Goal: Information Seeking & Learning: Learn about a topic

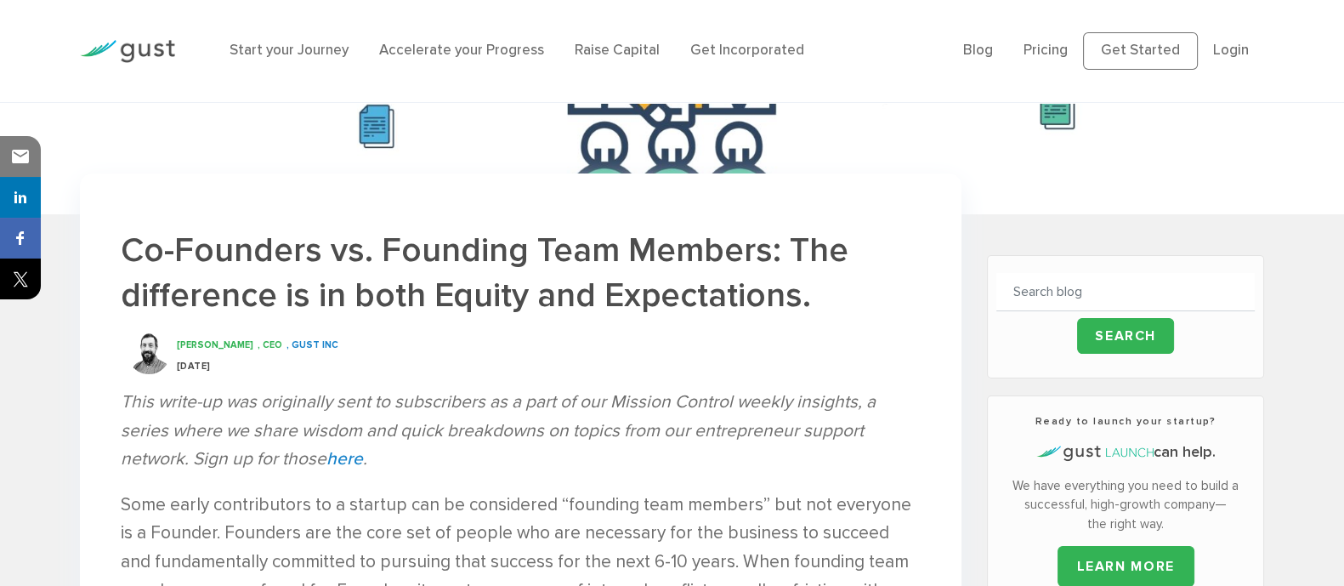
scroll to position [319, 0]
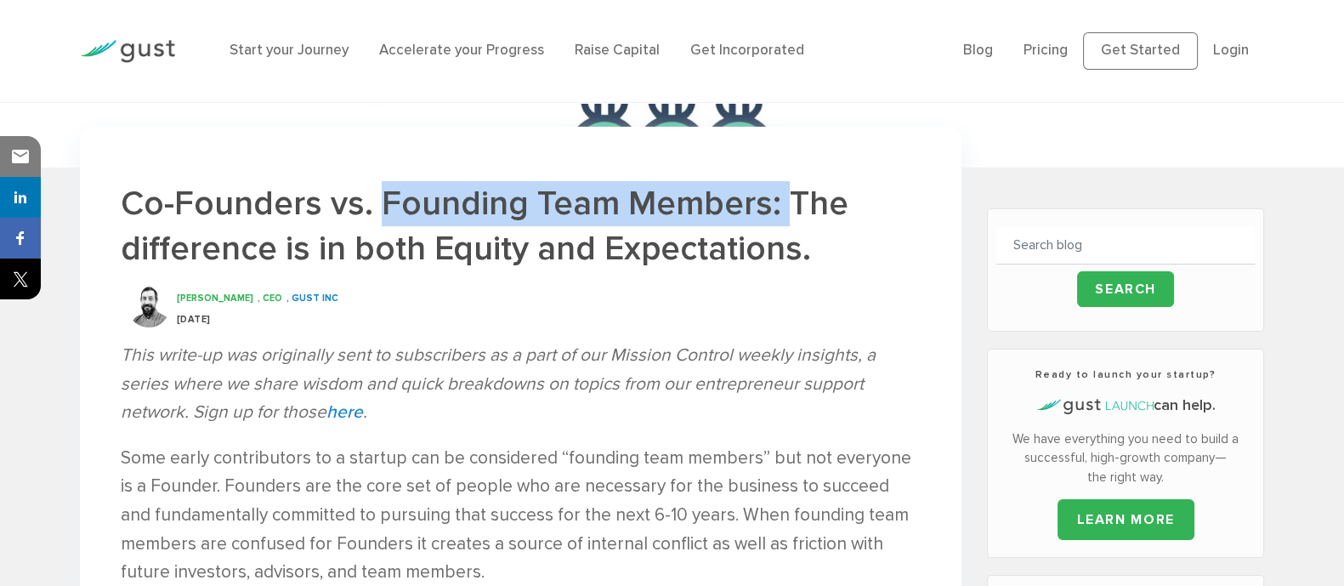
drag, startPoint x: 374, startPoint y: 193, endPoint x: 781, endPoint y: 204, distance: 407.2
click at [781, 204] on h1 "Co-Founders vs. Founding Team Members: The difference is in both Equity and Exp…" at bounding box center [521, 226] width 800 height 90
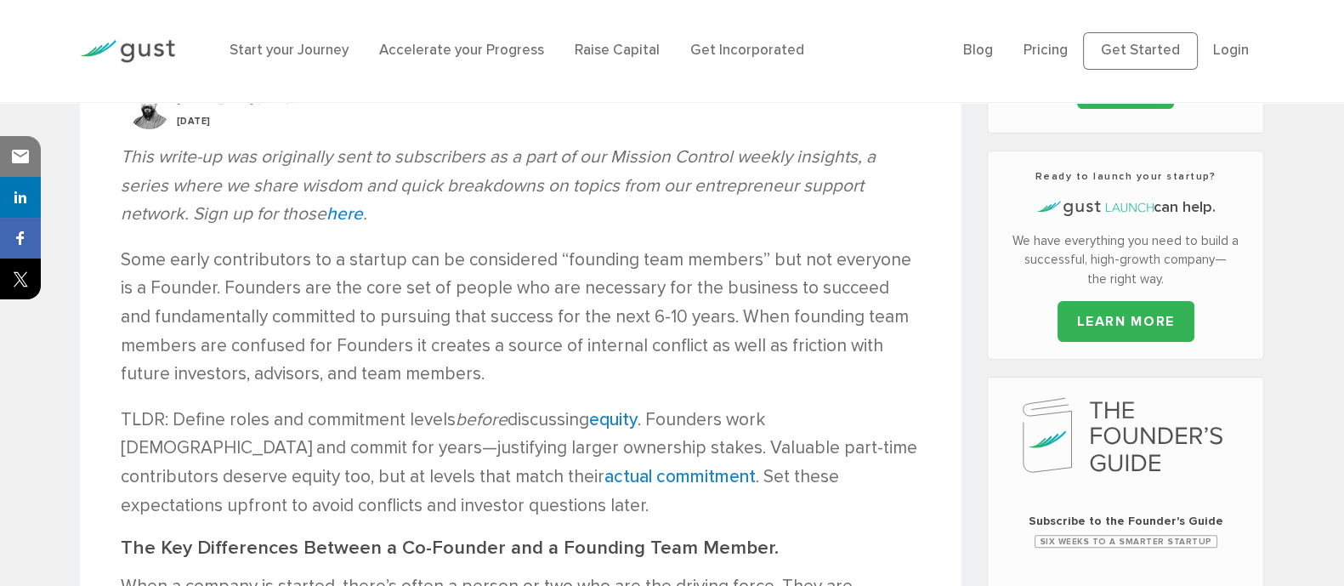
scroll to position [531, 0]
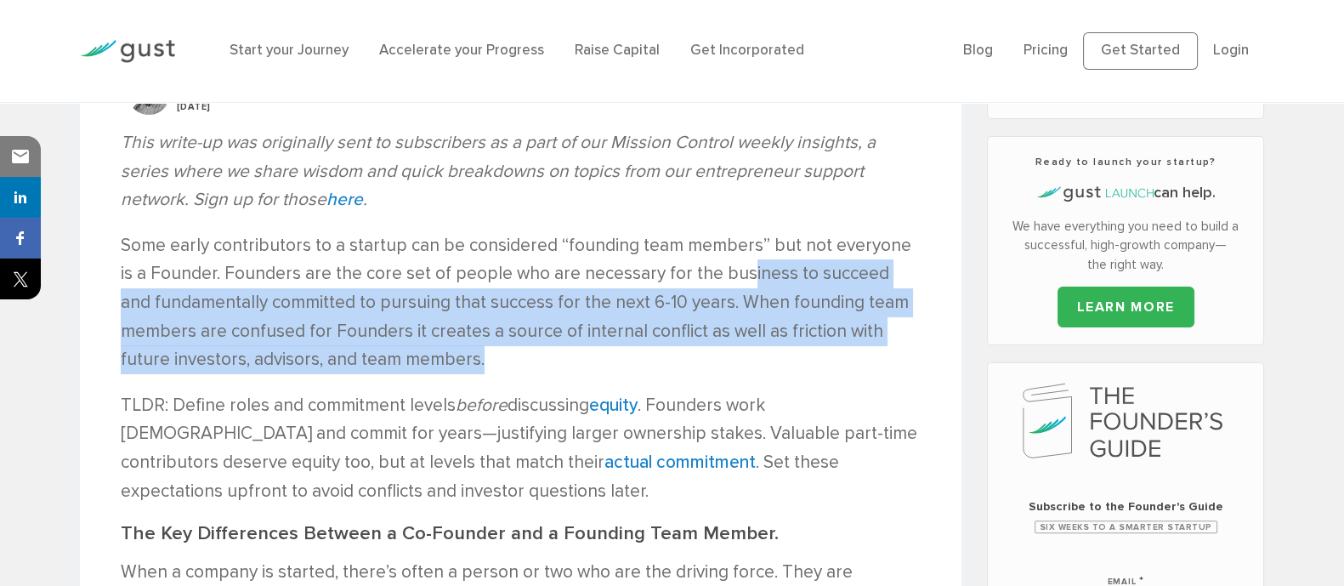
drag, startPoint x: 727, startPoint y: 275, endPoint x: 879, endPoint y: 352, distance: 170.3
click at [879, 352] on p "Some early contributors to a startup can be considered “founding team members” …" at bounding box center [521, 302] width 800 height 143
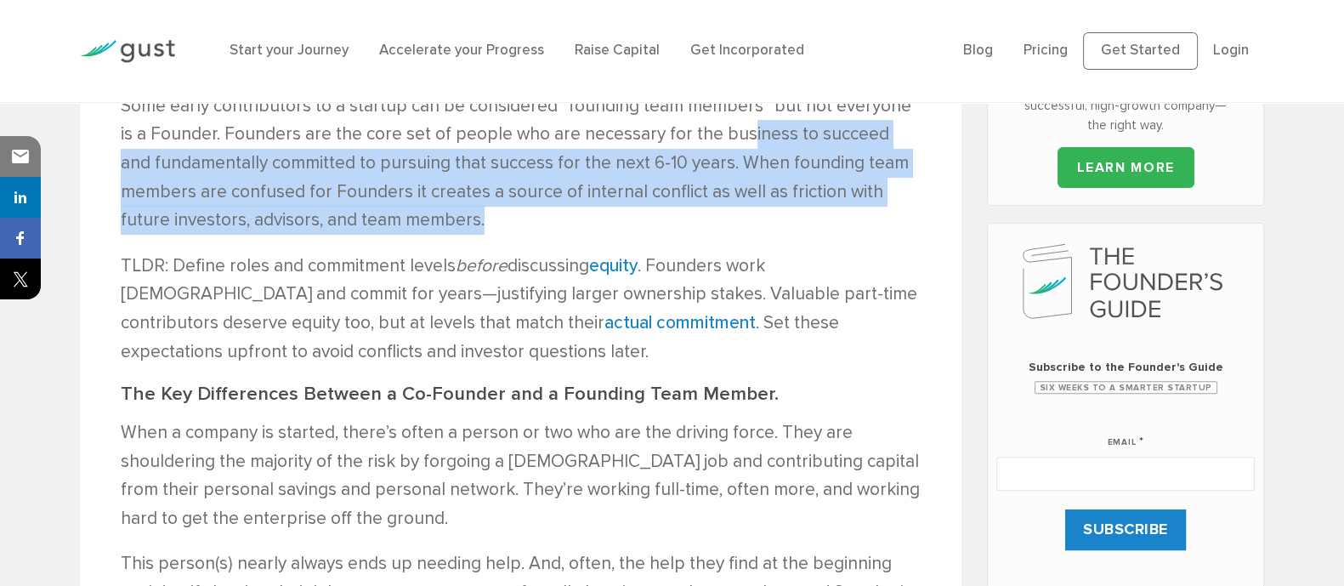
scroll to position [743, 0]
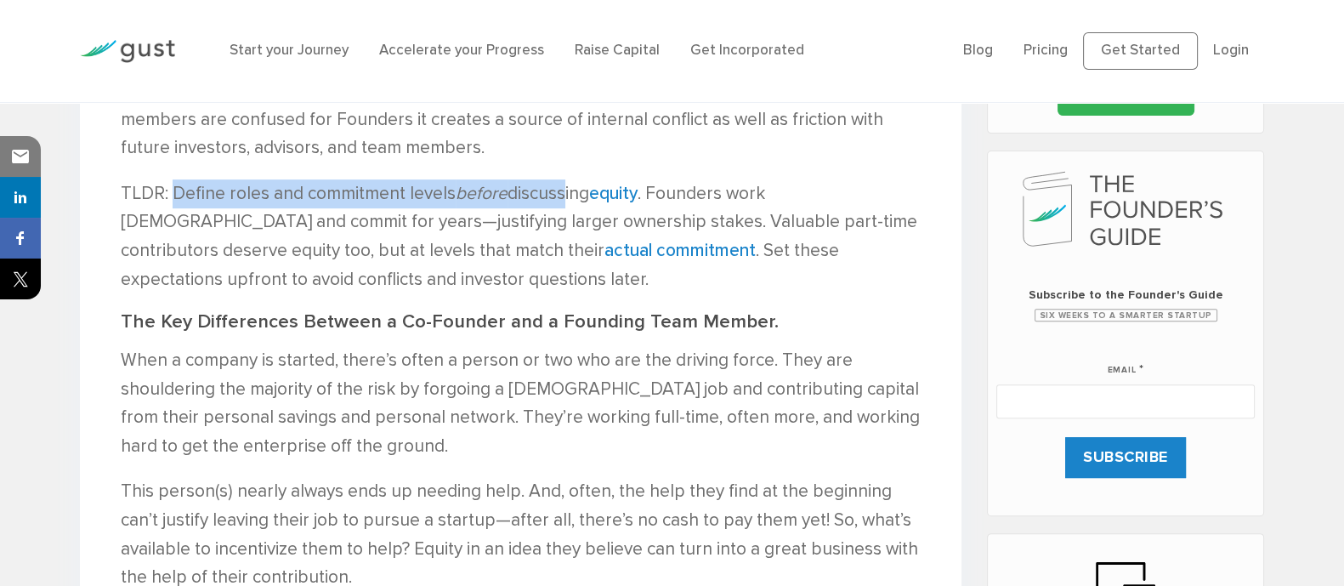
drag, startPoint x: 174, startPoint y: 190, endPoint x: 564, endPoint y: 188, distance: 390.1
click at [564, 188] on p "TLDR: Define roles and commitment levels before discussing equity . Founders wo…" at bounding box center [521, 236] width 800 height 114
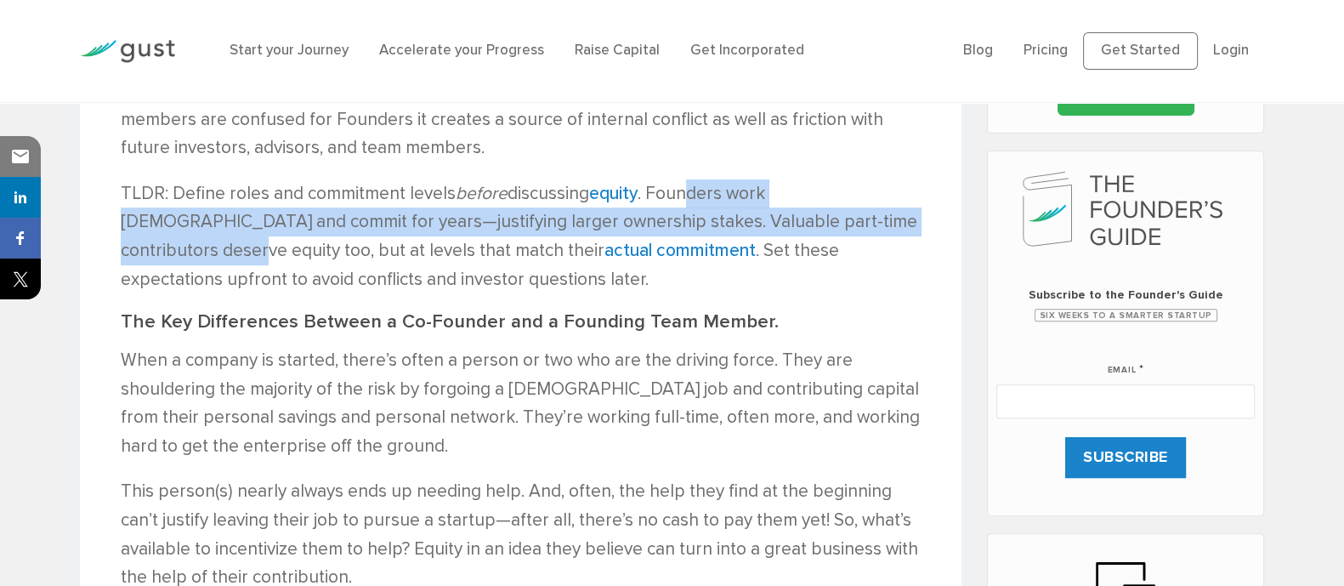
drag, startPoint x: 694, startPoint y: 191, endPoint x: 918, endPoint y: 216, distance: 225.7
click at [918, 216] on p "TLDR: Define roles and commitment levels before discussing equity . Founders wo…" at bounding box center [521, 236] width 800 height 114
click at [844, 232] on p "TLDR: Define roles and commitment levels before discussing equity . Founders wo…" at bounding box center [521, 236] width 800 height 114
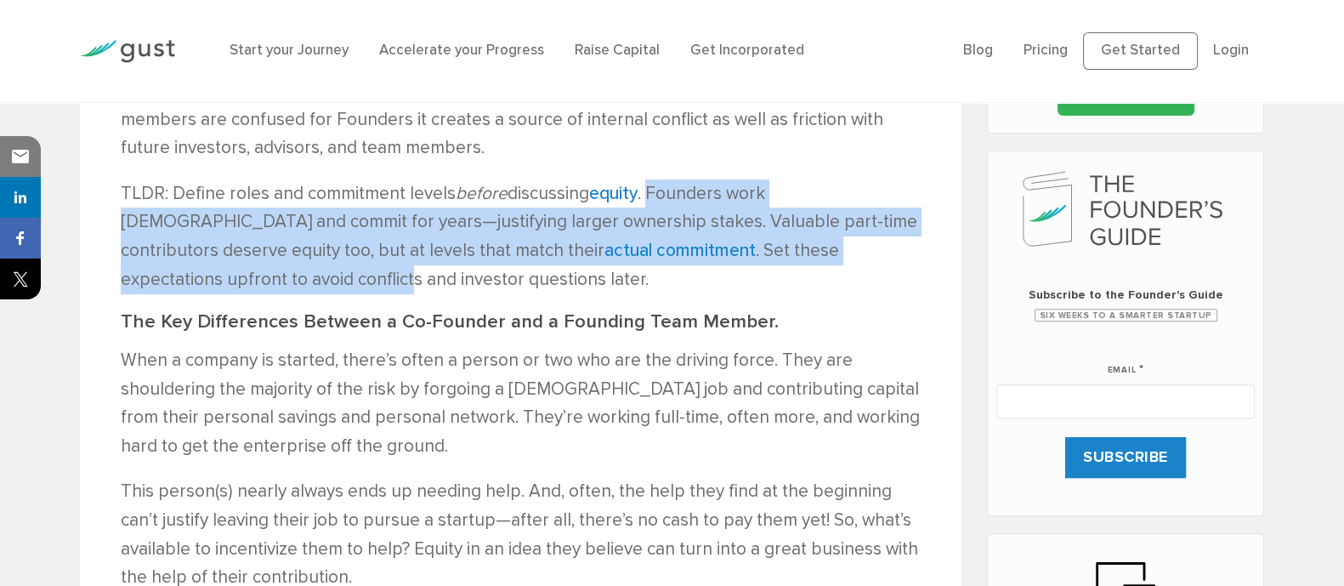
drag, startPoint x: 654, startPoint y: 189, endPoint x: 909, endPoint y: 260, distance: 264.8
click at [909, 260] on p "TLDR: Define roles and commitment levels before discussing equity . Founders wo…" at bounding box center [521, 236] width 800 height 114
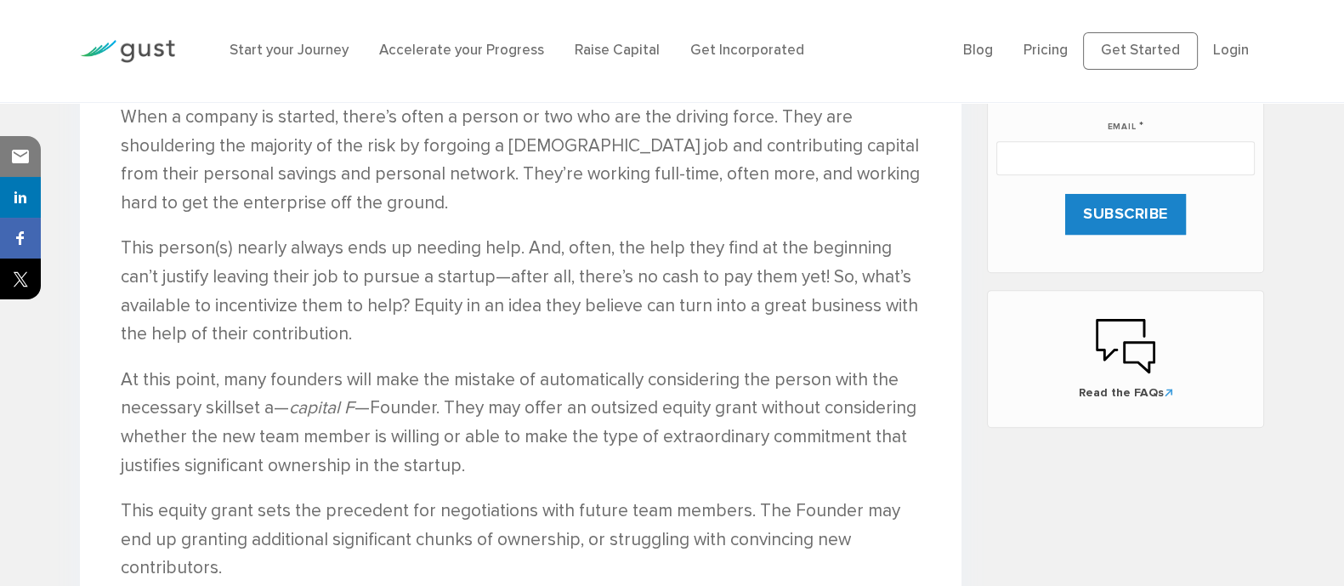
scroll to position [956, 0]
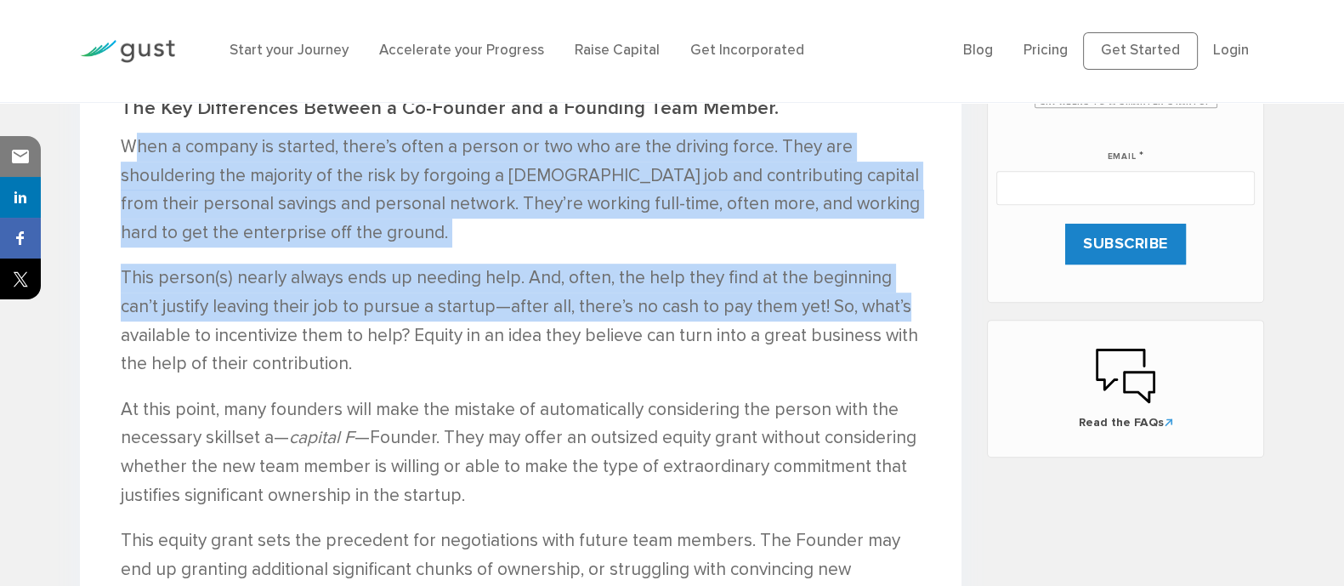
drag, startPoint x: 139, startPoint y: 145, endPoint x: 917, endPoint y: 310, distance: 794.9
click at [917, 310] on div "Some early contributors to a startup can be considered “founding team members” …" at bounding box center [521, 565] width 800 height 1519
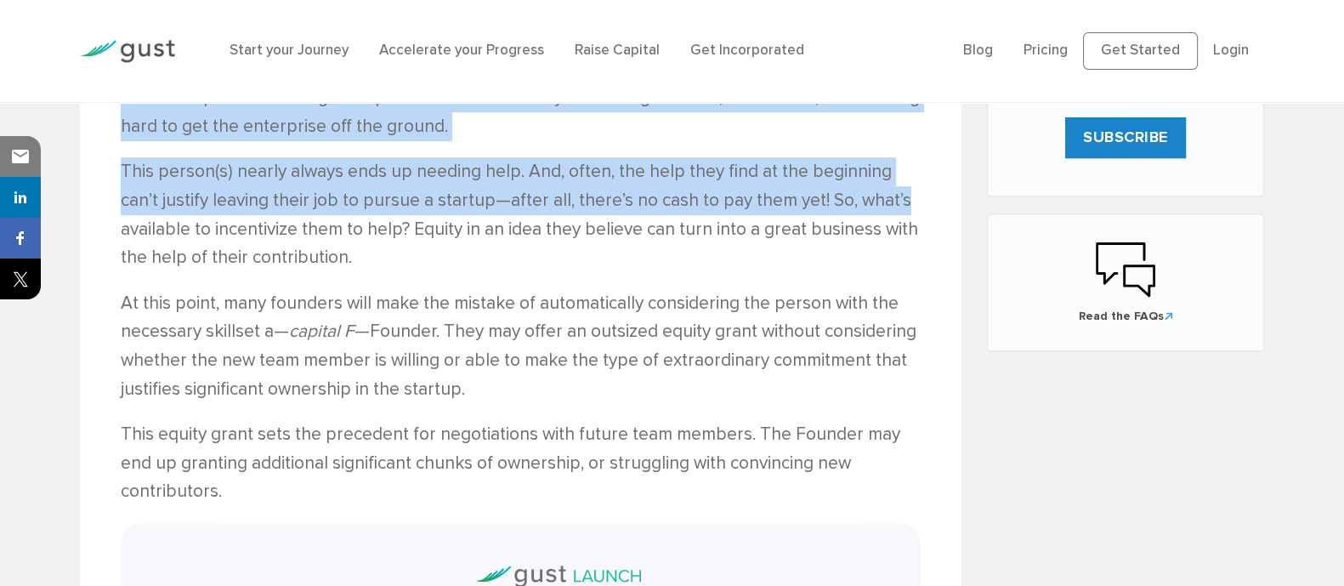
scroll to position [1169, 0]
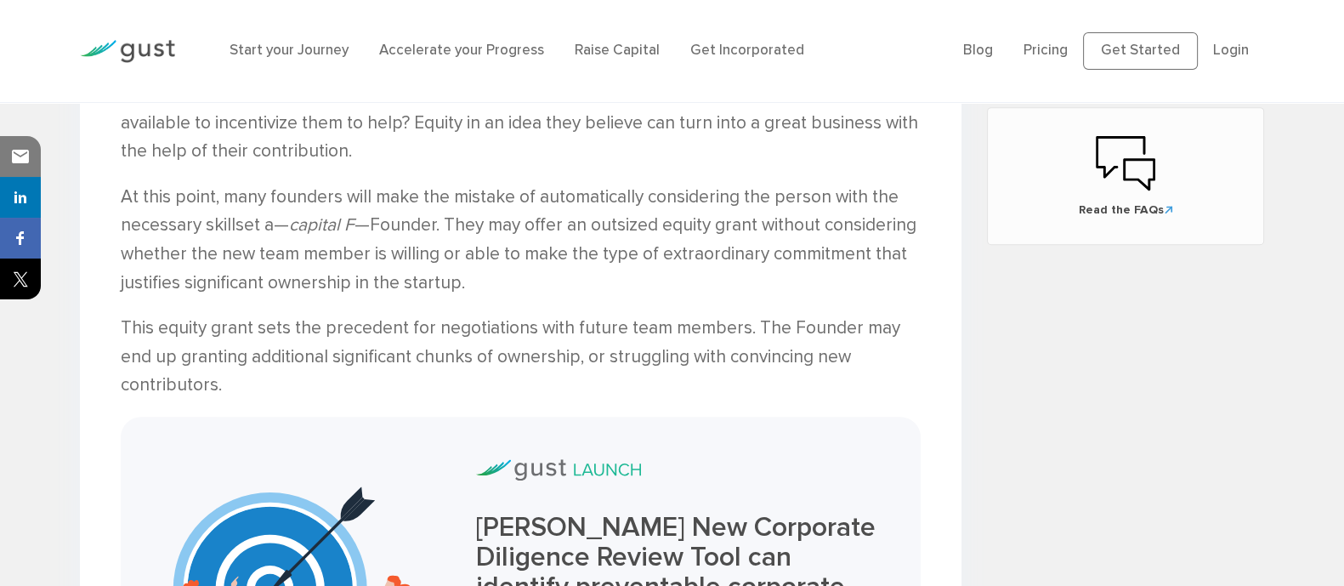
click at [136, 123] on p "This person(s) nearly always ends up needing help. And, often, the help they fi…" at bounding box center [521, 108] width 800 height 114
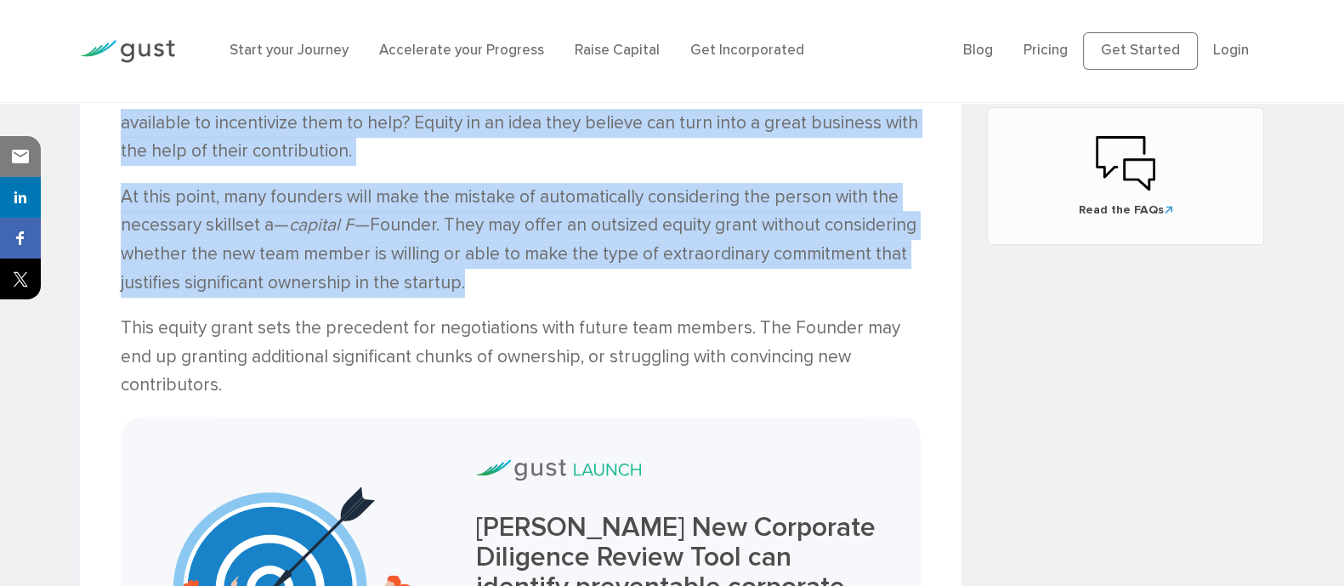
drag, startPoint x: 123, startPoint y: 124, endPoint x: 920, endPoint y: 286, distance: 812.7
click at [920, 286] on div "Some early contributors to a startup can be considered “founding team members” …" at bounding box center [521, 353] width 800 height 1519
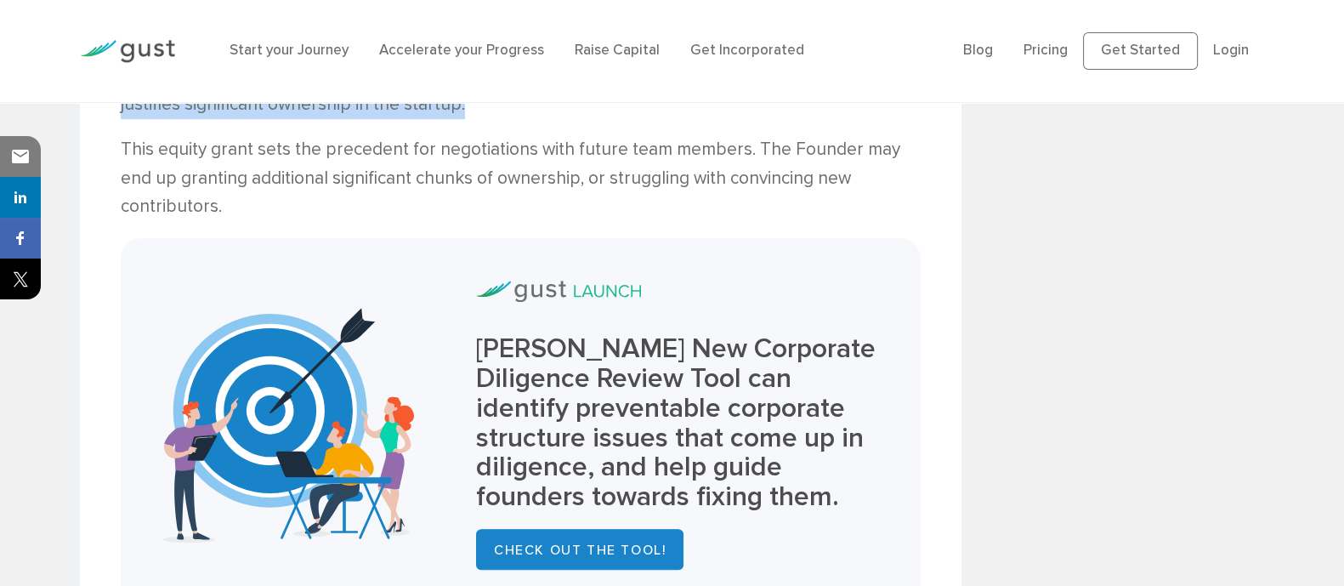
scroll to position [1380, 0]
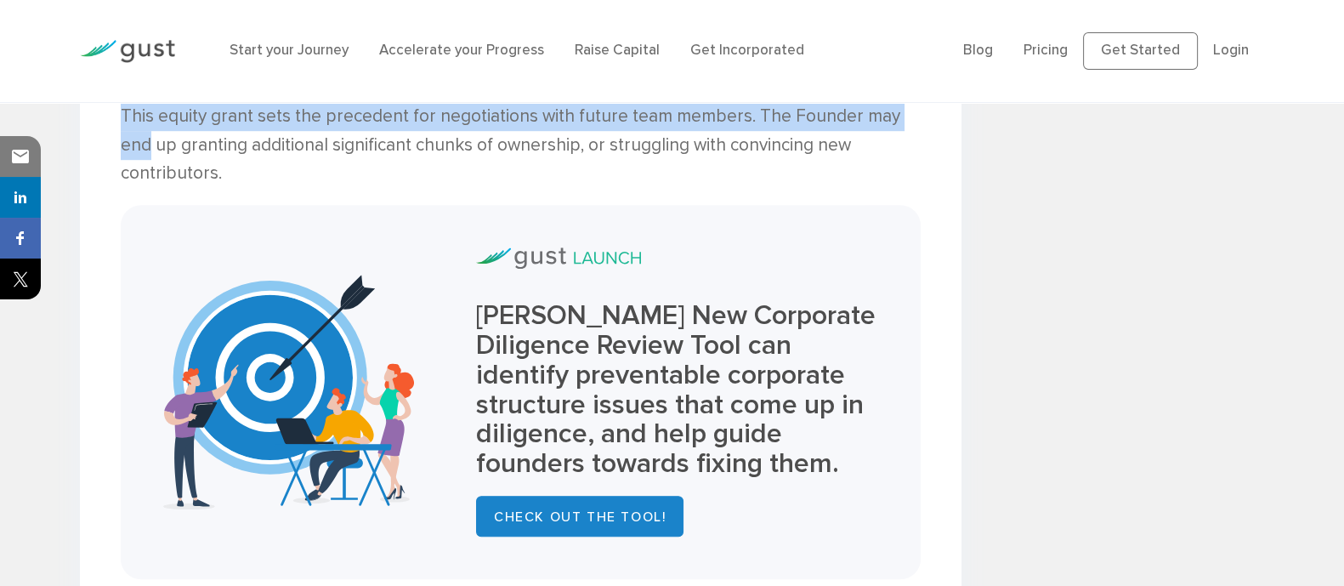
drag, startPoint x: 122, startPoint y: 116, endPoint x: 923, endPoint y: 120, distance: 800.6
click at [923, 120] on div "Co-Founders vs. Founding Team Members: The difference is in both Equity and Exp…" at bounding box center [520, 495] width 881 height 2860
click at [395, 129] on p "This equity grant sets the precedent for negotiations with future team members.…" at bounding box center [521, 145] width 800 height 86
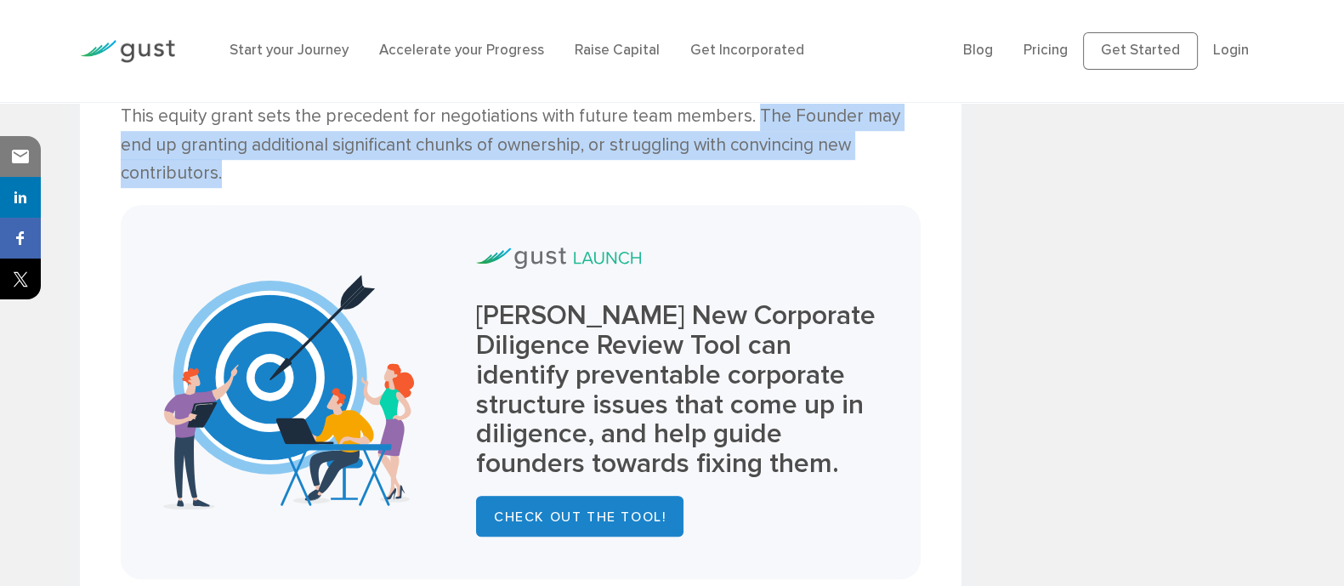
drag, startPoint x: 750, startPoint y: 109, endPoint x: 925, endPoint y: 136, distance: 176.3
click at [925, 136] on div "Co-Founders vs. Founding Team Members: The difference is in both Equity and Exp…" at bounding box center [520, 495] width 881 height 2860
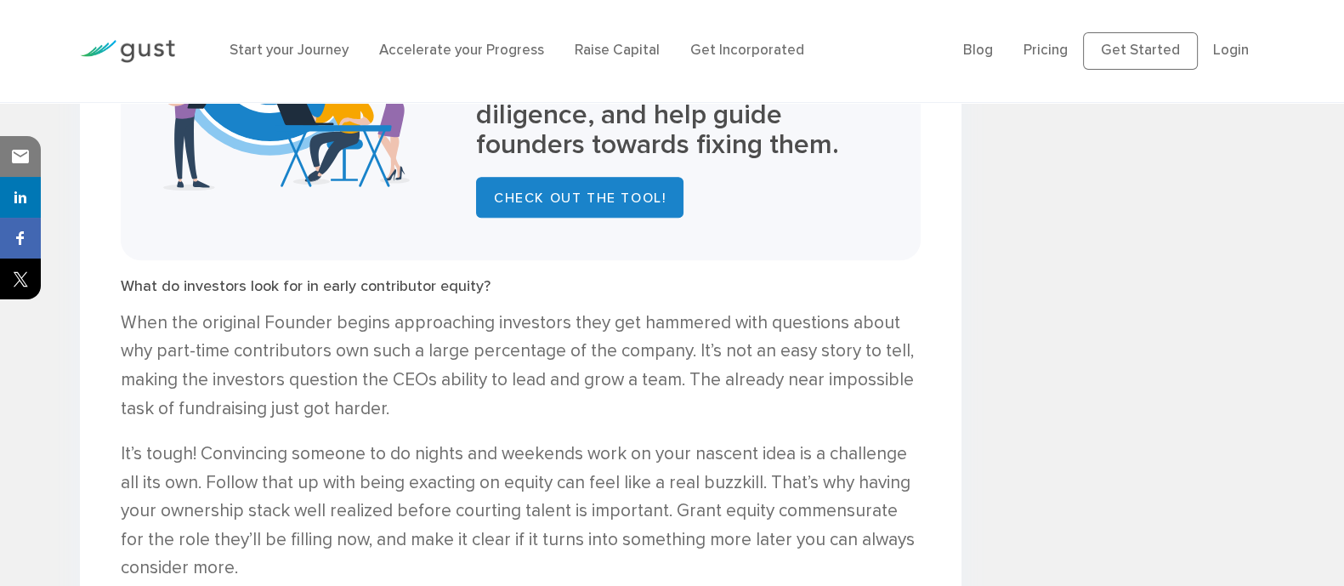
scroll to position [1806, 0]
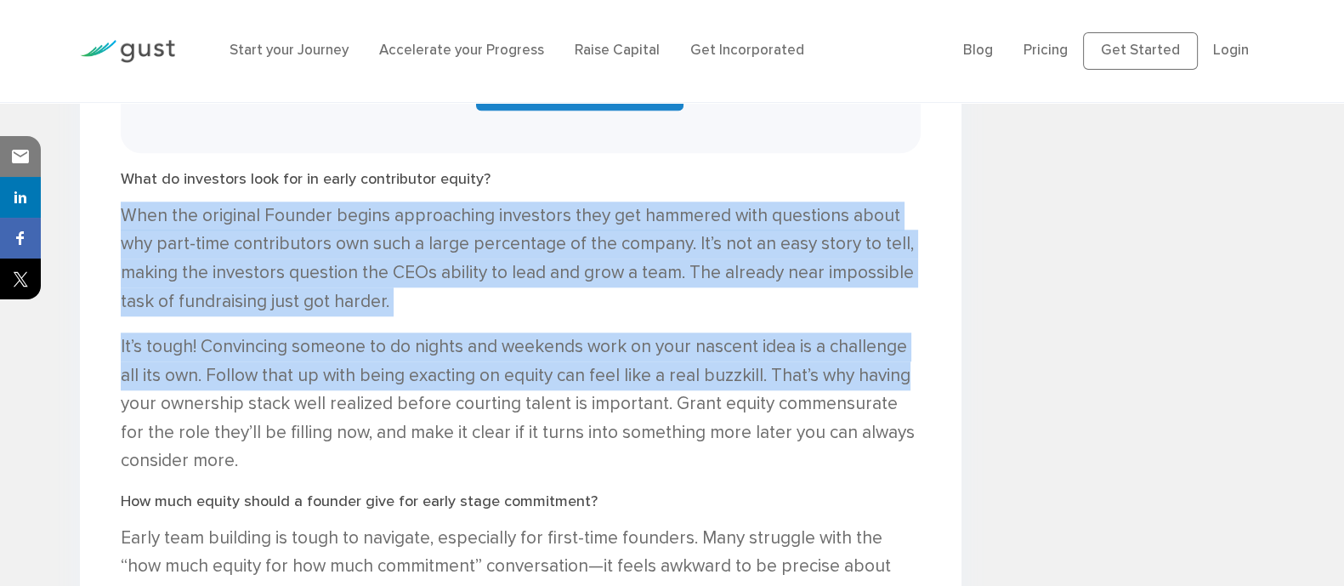
drag, startPoint x: 119, startPoint y: 184, endPoint x: 914, endPoint y: 338, distance: 809.4
click at [914, 338] on div "Co-Founders vs. Founding Team Members: The difference is in both Equity and Exp…" at bounding box center [520, 79] width 881 height 2880
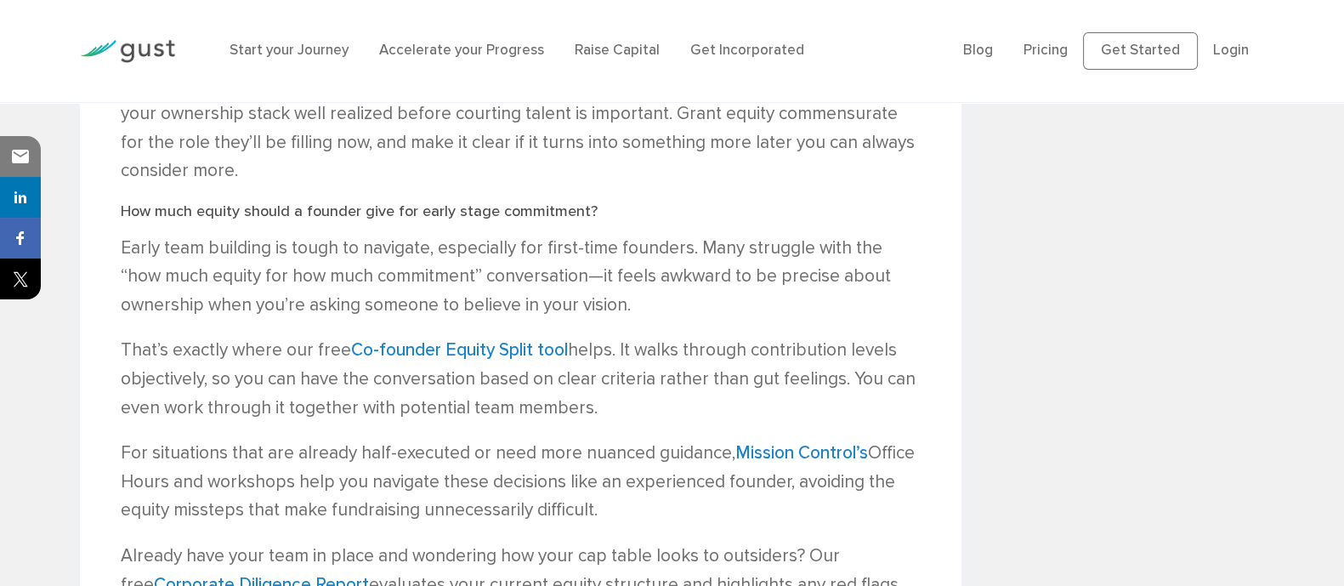
scroll to position [2125, 0]
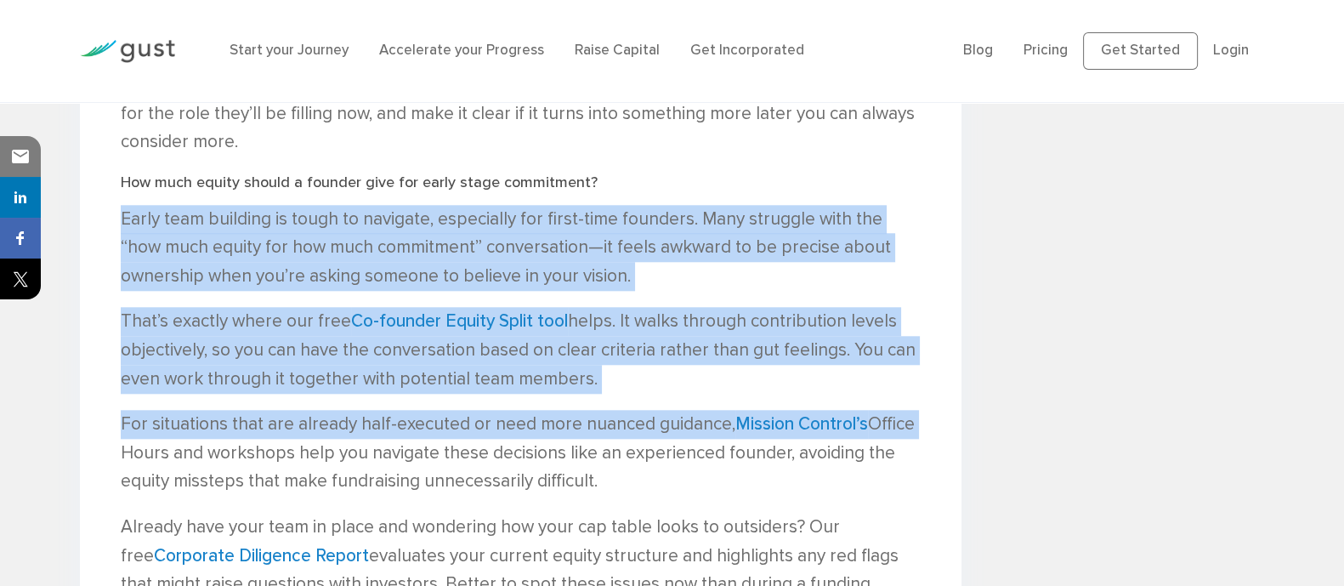
drag, startPoint x: 122, startPoint y: 184, endPoint x: 922, endPoint y: 404, distance: 829.3
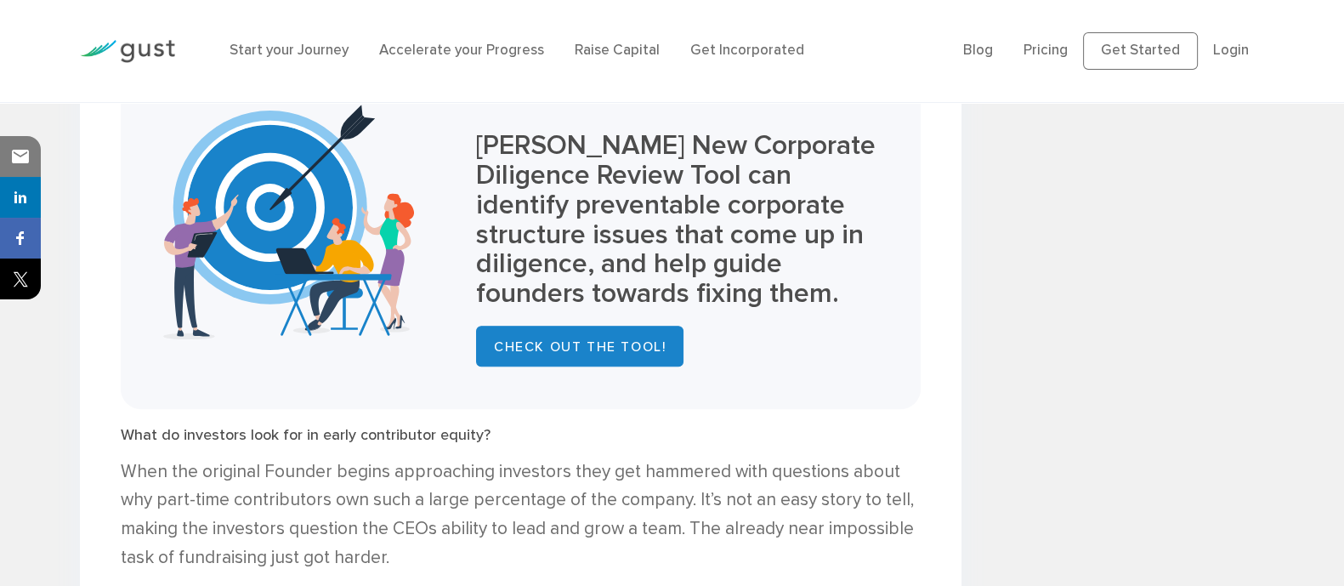
scroll to position [1593, 0]
